Goal: Navigation & Orientation: Find specific page/section

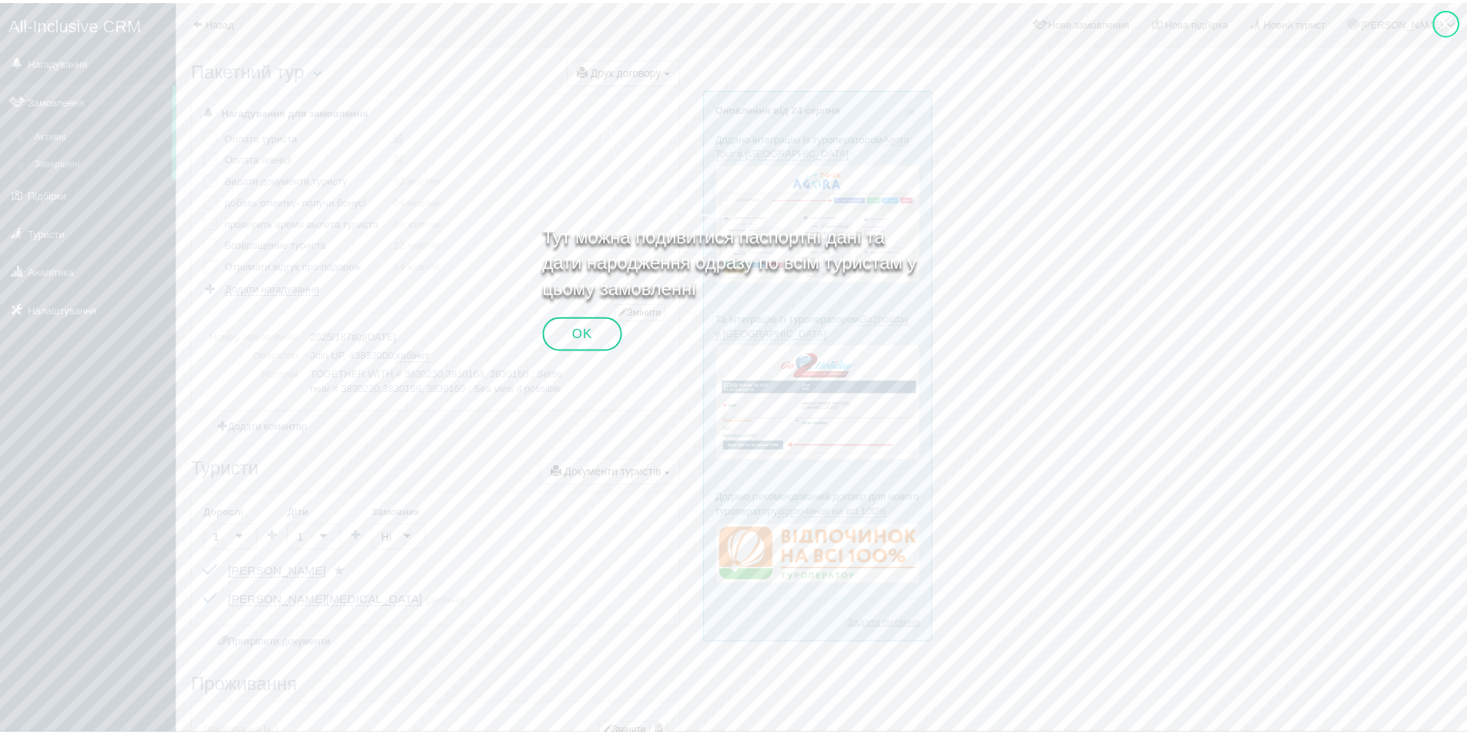
scroll to position [382, 0]
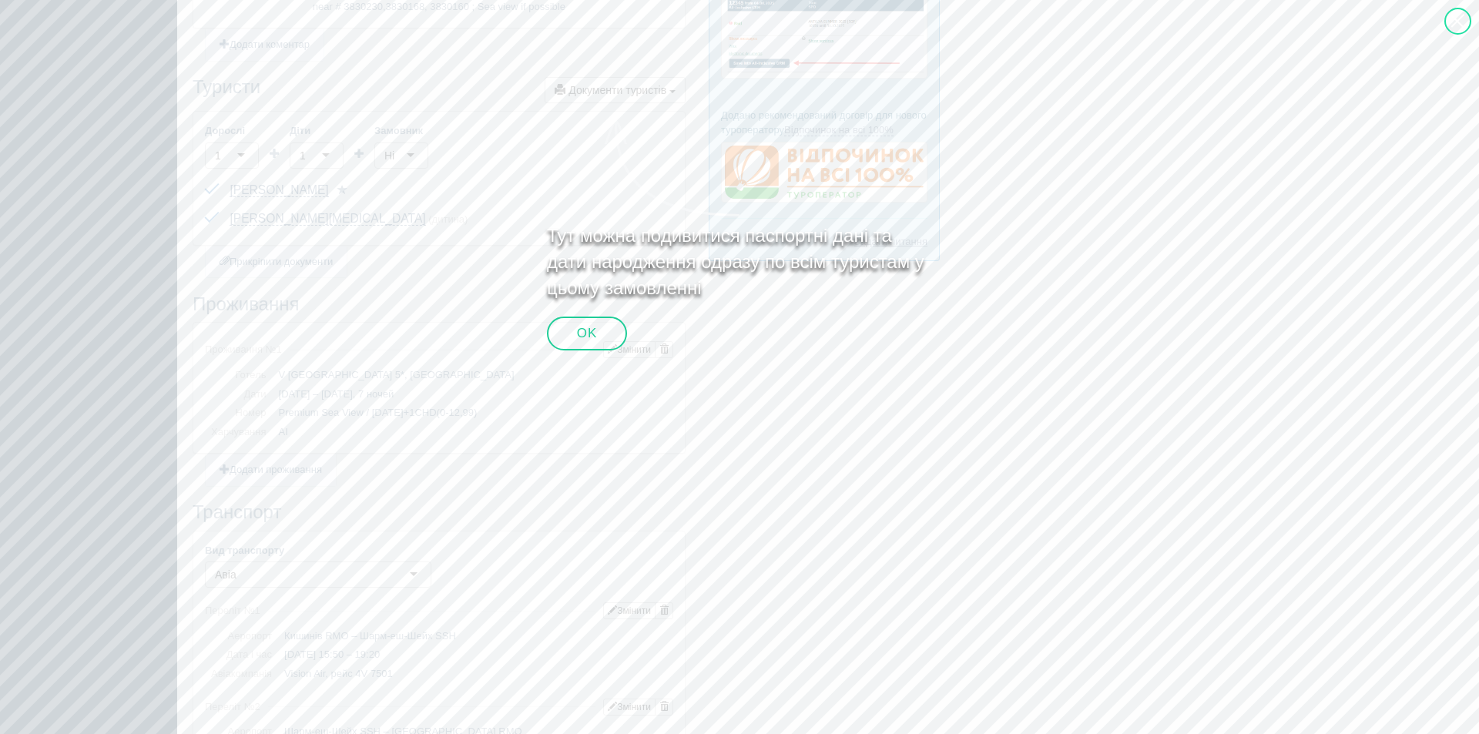
click at [1476, 8] on div at bounding box center [1460, 577] width 1540 height 1155
drag, startPoint x: 1463, startPoint y: 20, endPoint x: 1457, endPoint y: 29, distance: 10.7
click at [1462, 21] on div at bounding box center [1457, 21] width 27 height 27
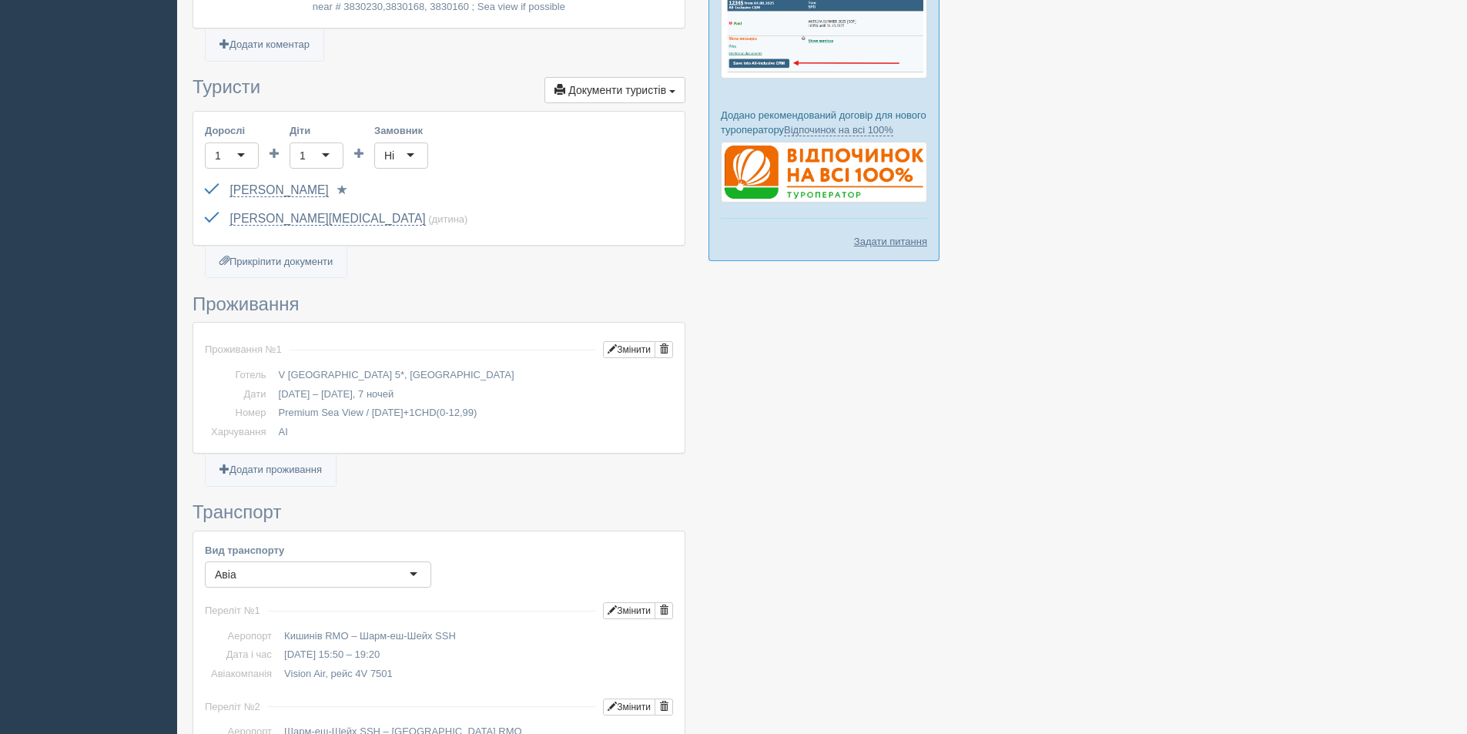
click at [1289, 196] on div at bounding box center [822, 583] width 1259 height 1826
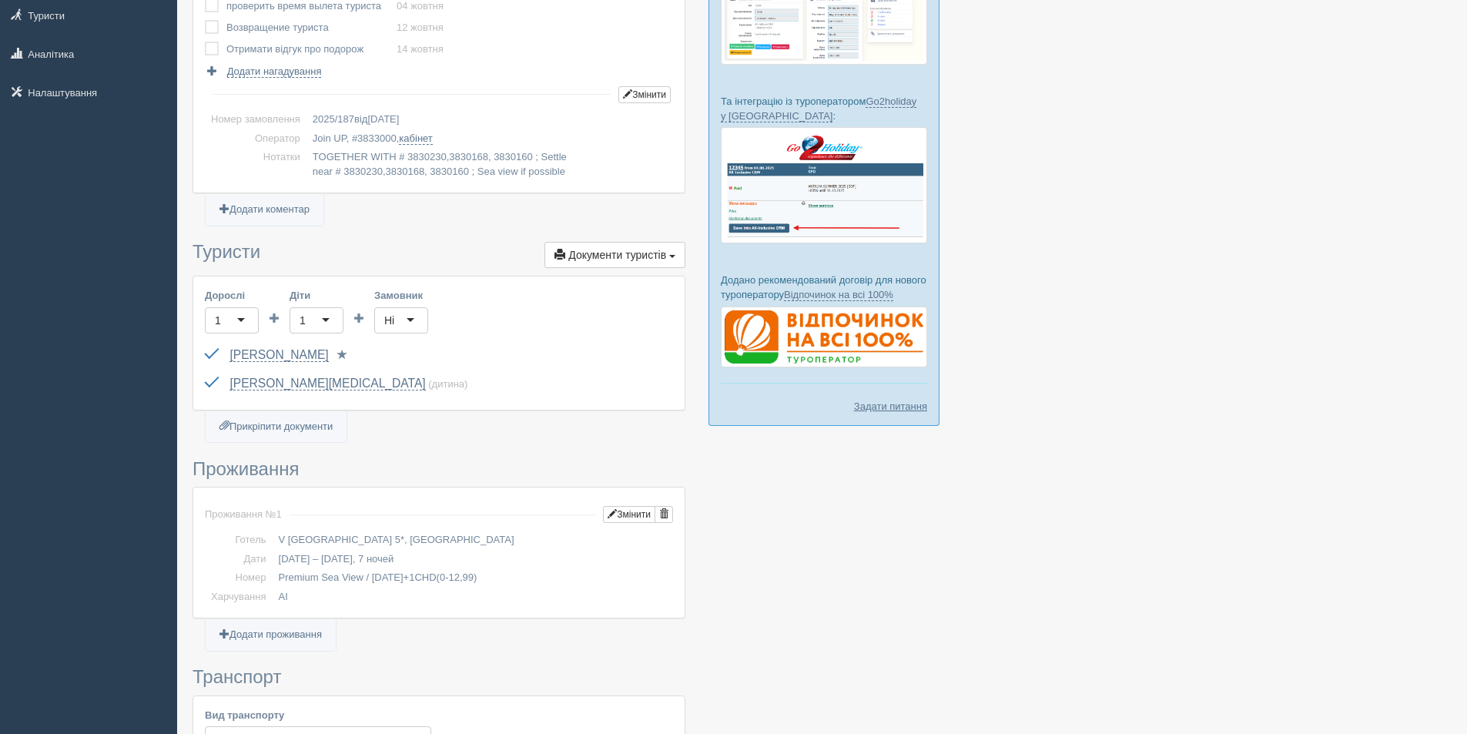
scroll to position [0, 0]
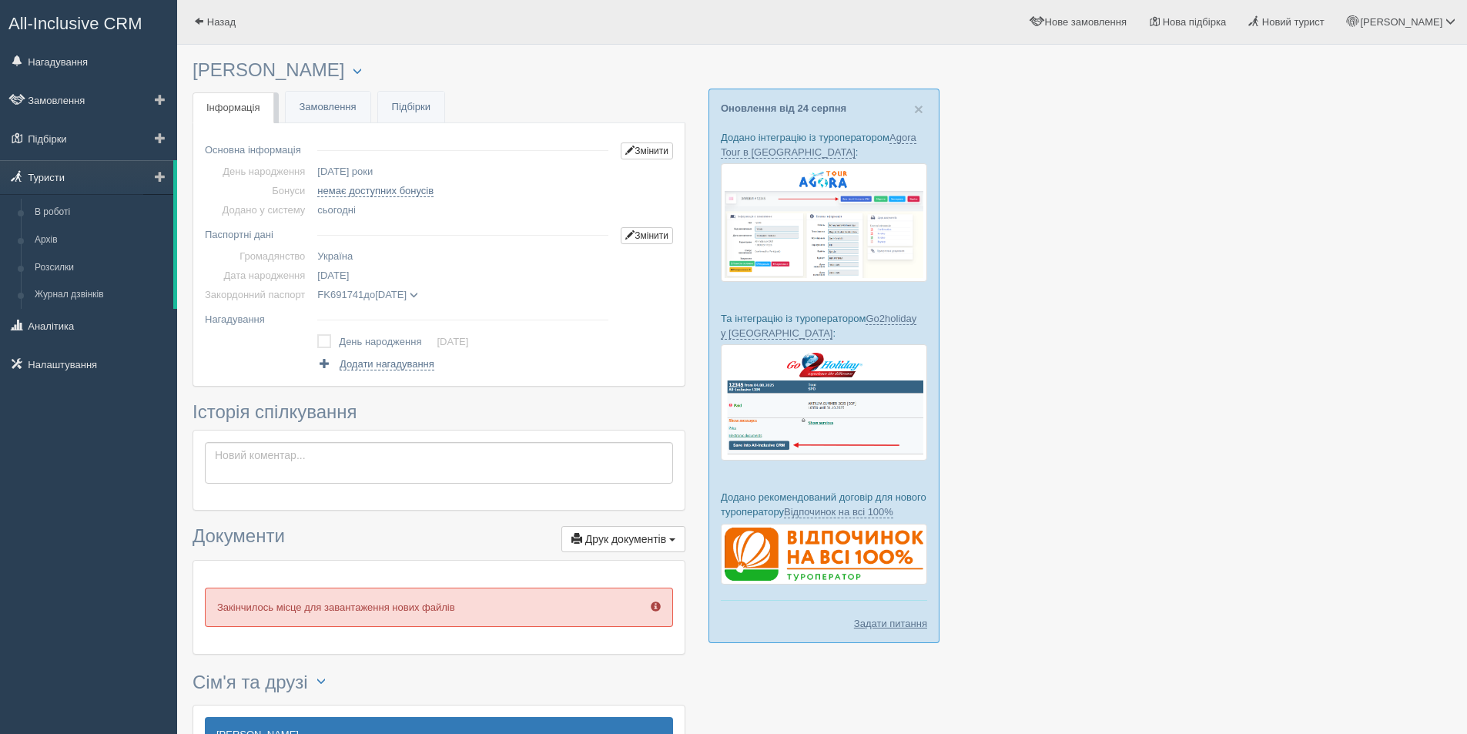
click at [84, 172] on link "Туристи" at bounding box center [86, 177] width 173 height 34
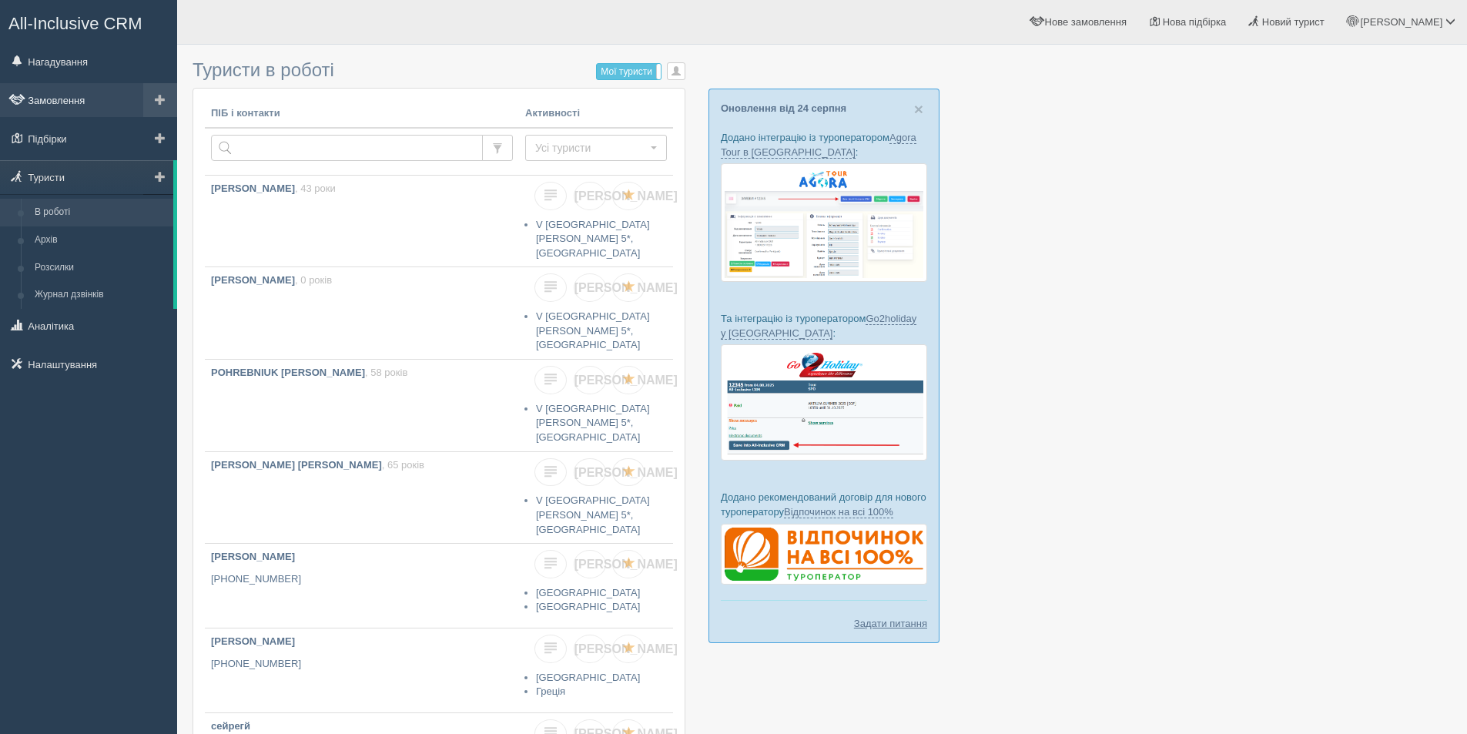
click at [48, 108] on link "Замовлення" at bounding box center [88, 100] width 177 height 34
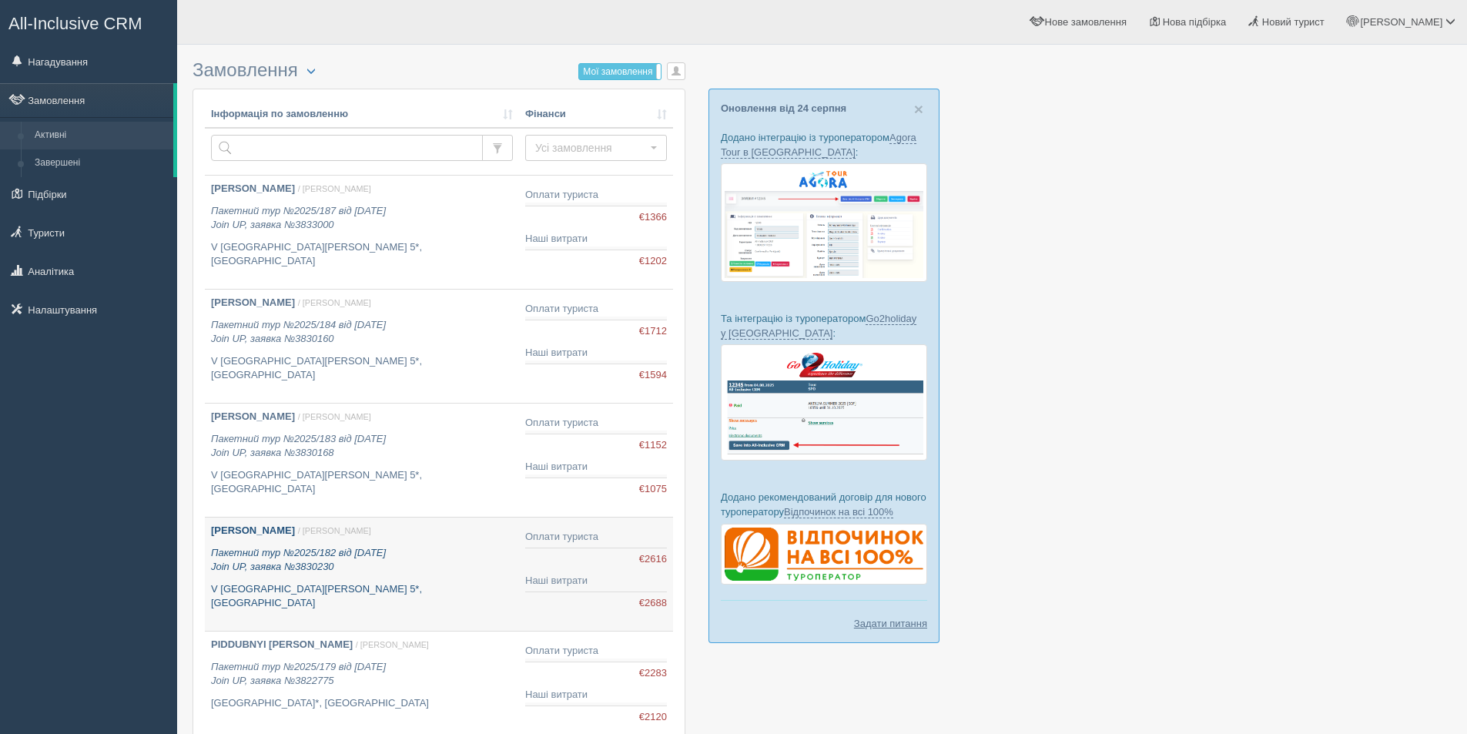
click at [446, 585] on p "V Hotel Sharm El Sheikh 5*, Єгипет" at bounding box center [362, 596] width 302 height 28
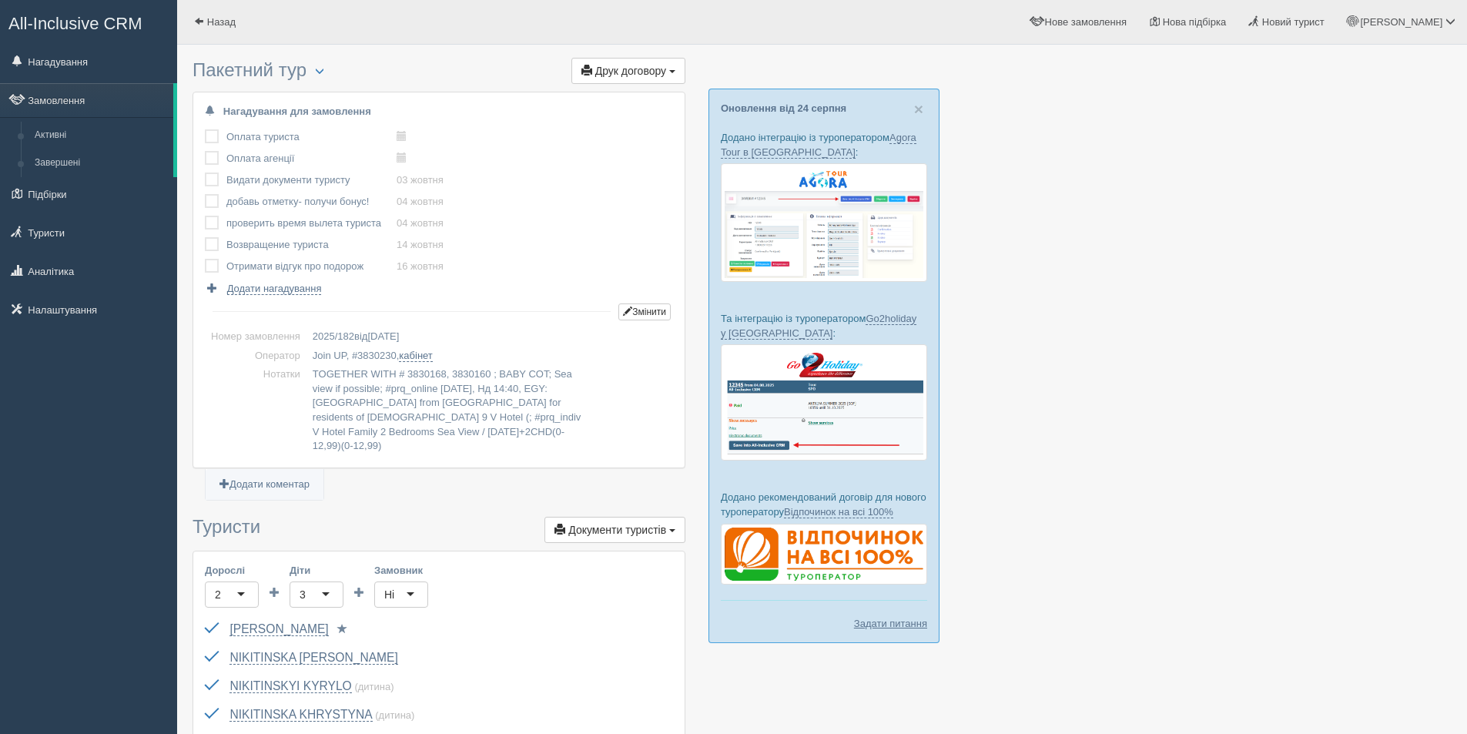
scroll to position [385, 0]
